Goal: Information Seeking & Learning: Learn about a topic

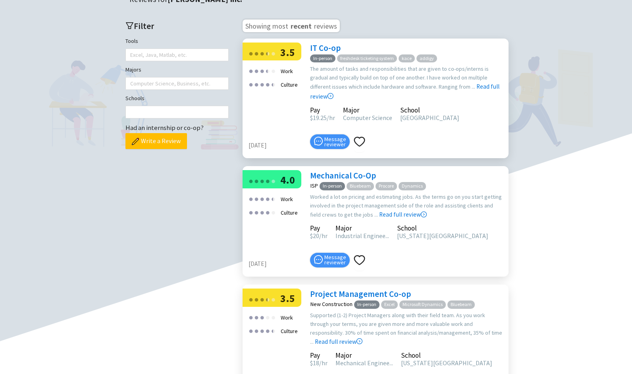
scroll to position [216, 0]
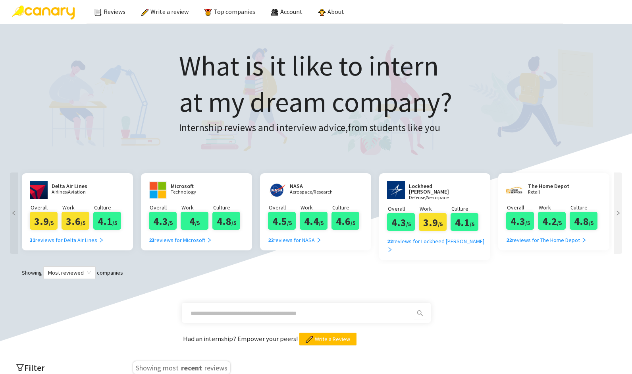
click at [249, 306] on span at bounding box center [300, 312] width 228 height 13
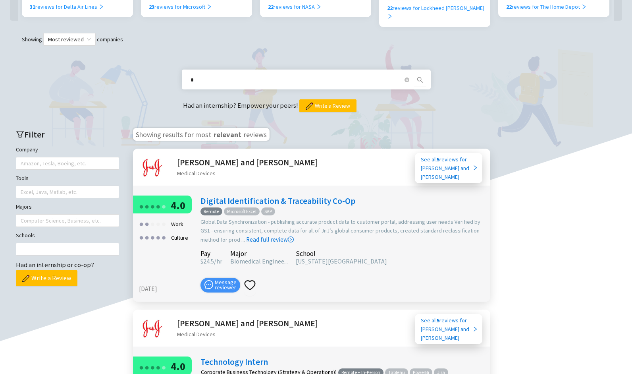
scroll to position [233, 0]
type input "*"
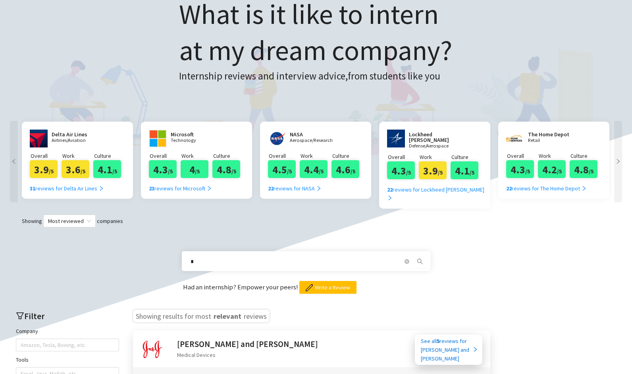
scroll to position [0, 0]
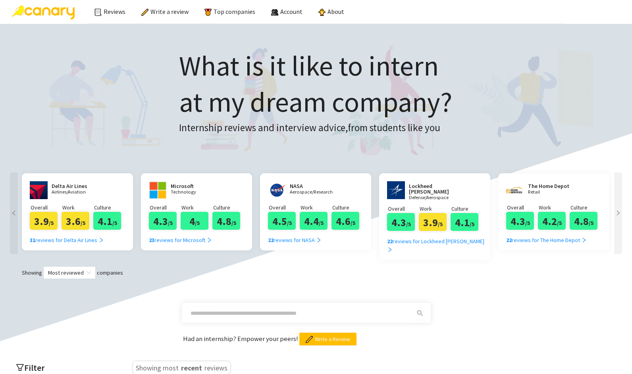
click at [212, 303] on span at bounding box center [306, 313] width 249 height 20
click at [202, 308] on input "text" at bounding box center [297, 312] width 212 height 9
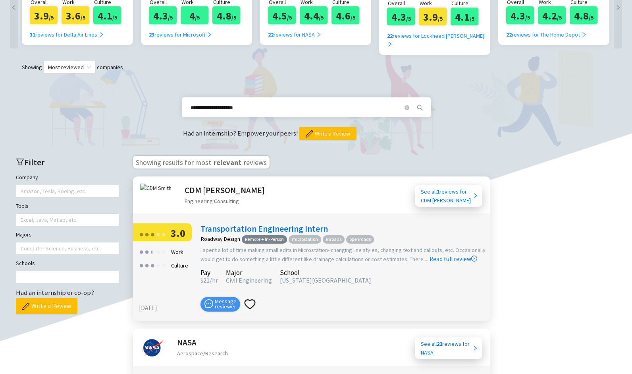
scroll to position [208, 0]
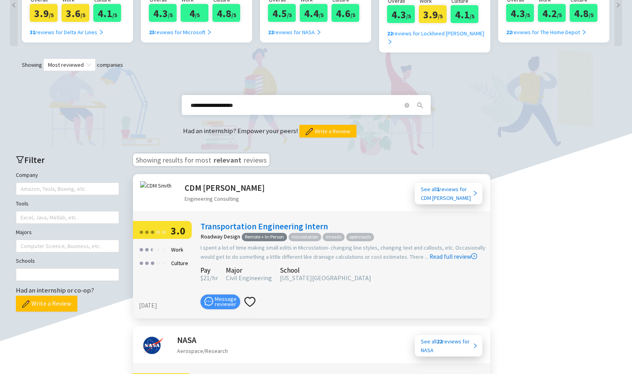
click at [246, 101] on input "**********" at bounding box center [297, 105] width 212 height 9
type input "**********"
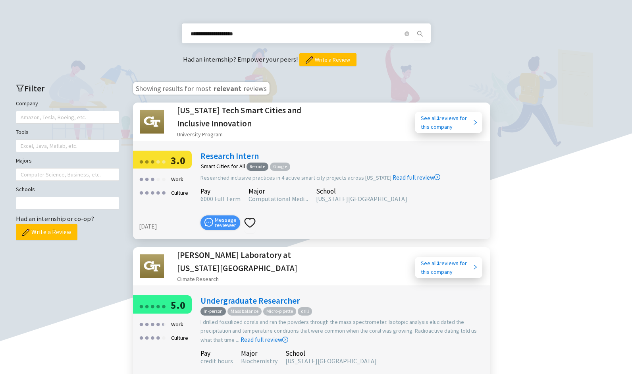
scroll to position [277, 0]
